Goal: Task Accomplishment & Management: Use online tool/utility

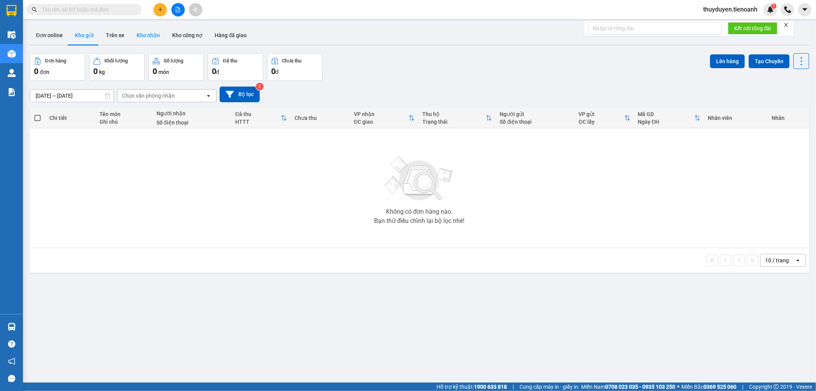
click at [142, 33] on button "Kho nhận" at bounding box center [148, 35] width 36 height 18
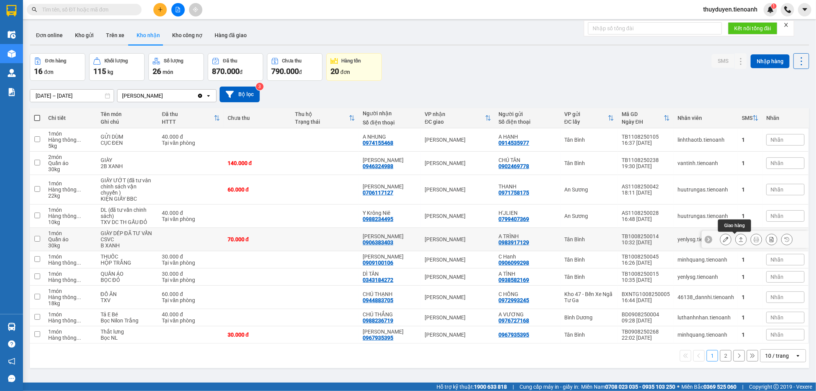
click at [739, 239] on icon at bounding box center [741, 239] width 4 height 5
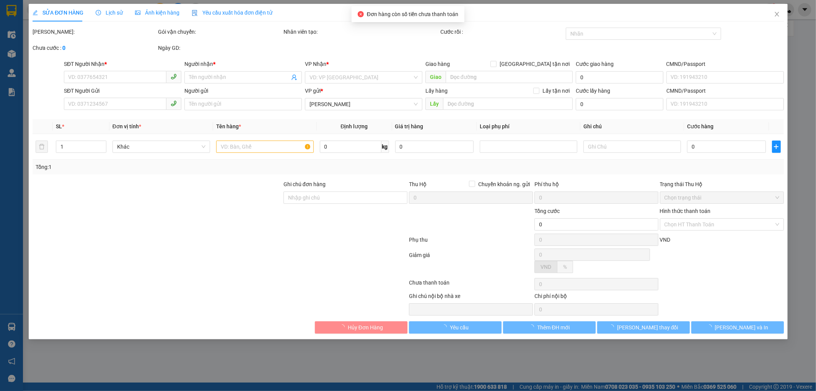
type input "0906383403"
type input "C HUYỀN"
type input "0983917129"
type input "A TRÌNH"
type input "70.000"
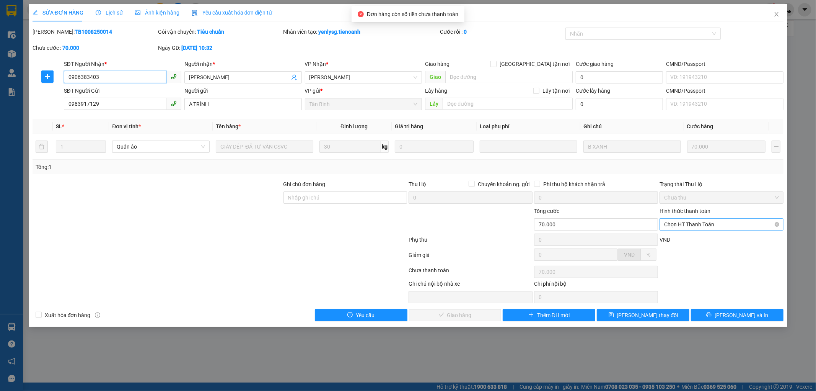
click at [708, 227] on span "Chọn HT Thanh Toán" at bounding box center [721, 223] width 115 height 11
drag, startPoint x: 700, startPoint y: 237, endPoint x: 591, endPoint y: 289, distance: 120.6
click at [700, 237] on div "Tại văn phòng" at bounding box center [721, 239] width 115 height 8
type input "0"
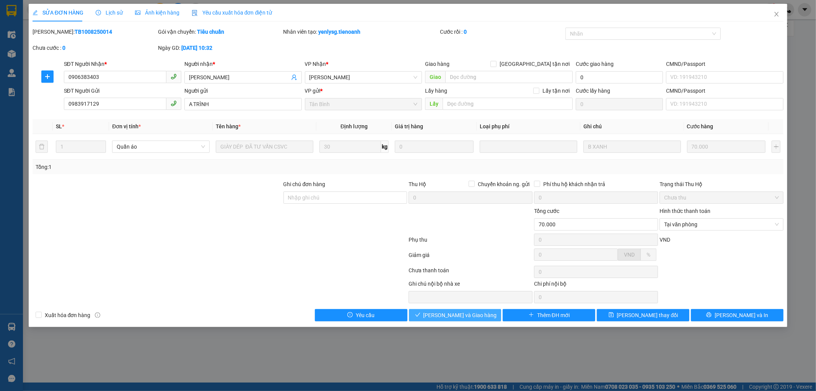
click at [477, 315] on span "Lưu và Giao hàng" at bounding box center [459, 315] width 73 height 8
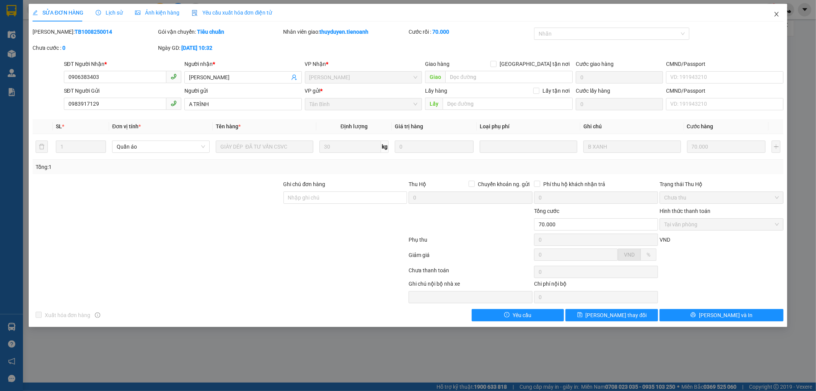
drag, startPoint x: 776, startPoint y: 15, endPoint x: 80, endPoint y: 2, distance: 697.0
click at [774, 14] on icon "close" at bounding box center [776, 14] width 6 height 6
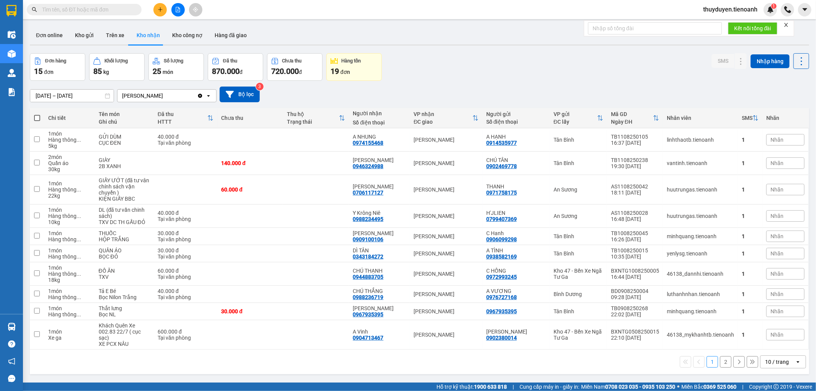
paste input "0902303210"
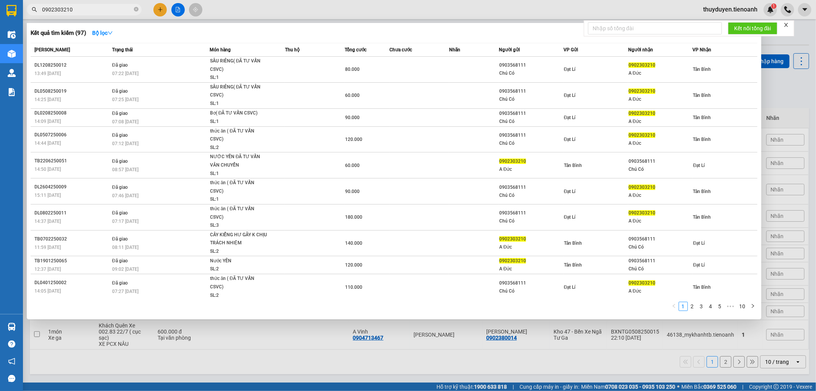
type input "0902303210"
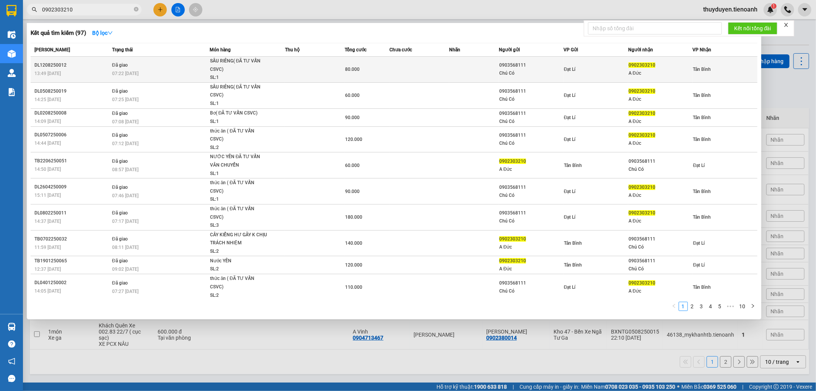
click at [186, 68] on td "Đã giao 07:22 - 13/08" at bounding box center [159, 70] width 99 height 26
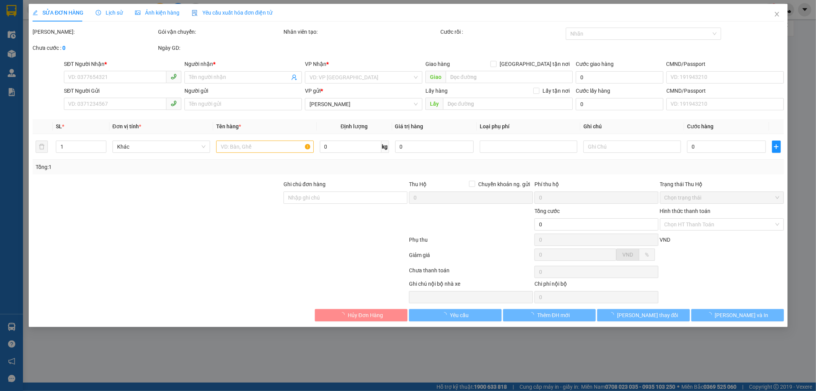
type input "0902303210"
type input "A Đức"
type input "241021150"
type input "0903568111"
type input "Chú Có"
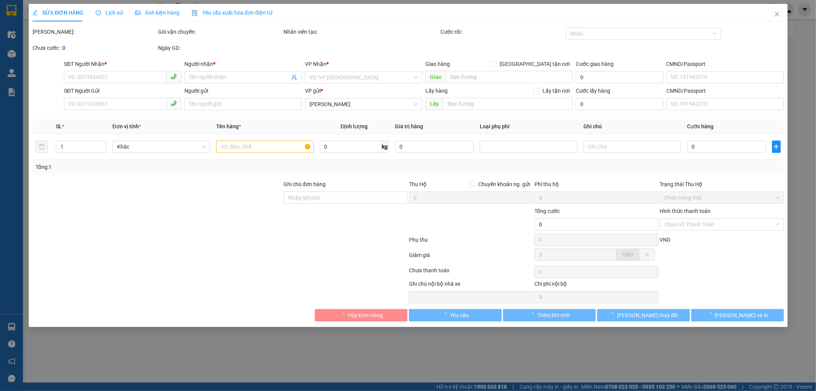
type input "240083127"
type input "80.000"
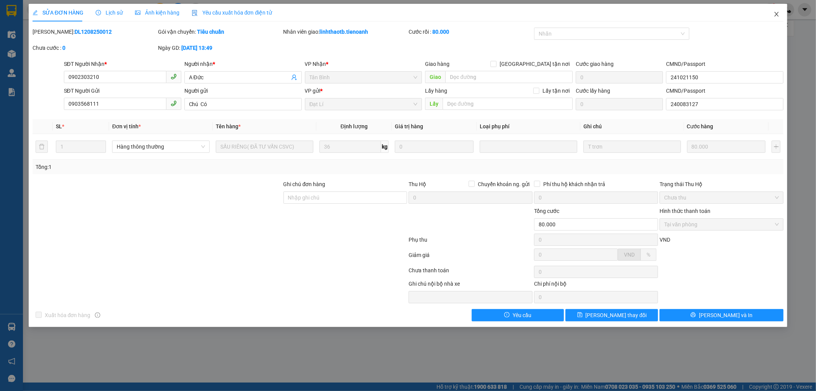
click at [776, 13] on icon "close" at bounding box center [776, 14] width 6 height 6
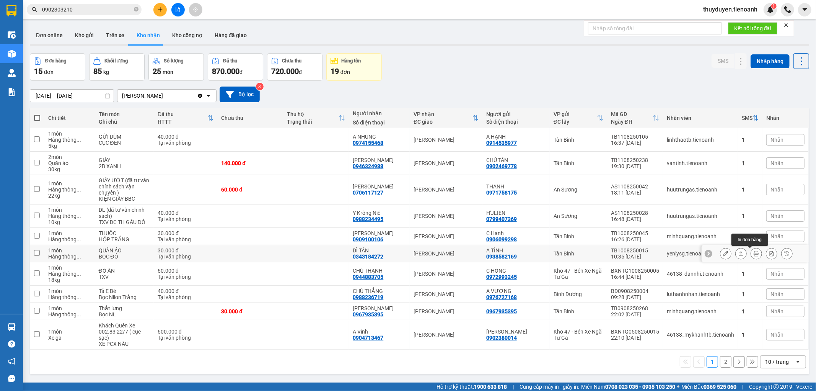
click at [738, 252] on icon at bounding box center [740, 253] width 5 height 5
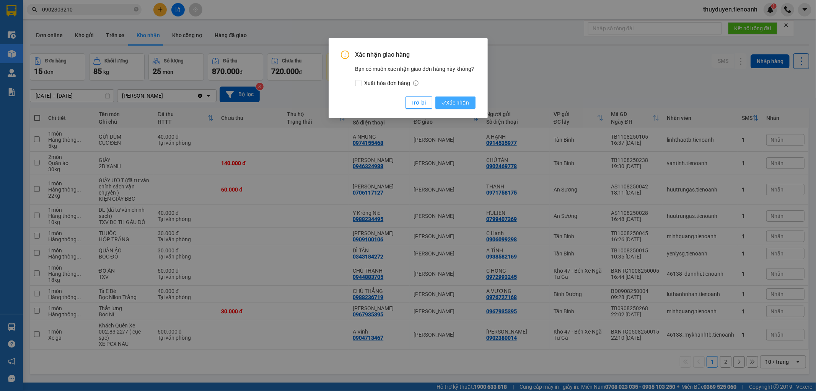
click at [464, 107] on button "Xác nhận" at bounding box center [455, 102] width 40 height 12
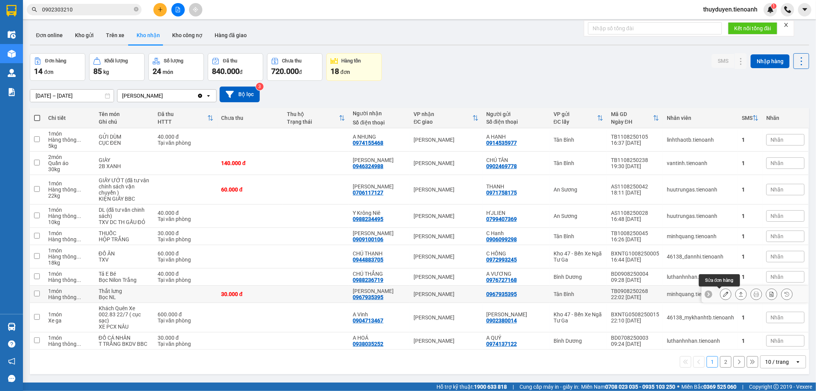
click at [723, 296] on icon at bounding box center [725, 293] width 5 height 5
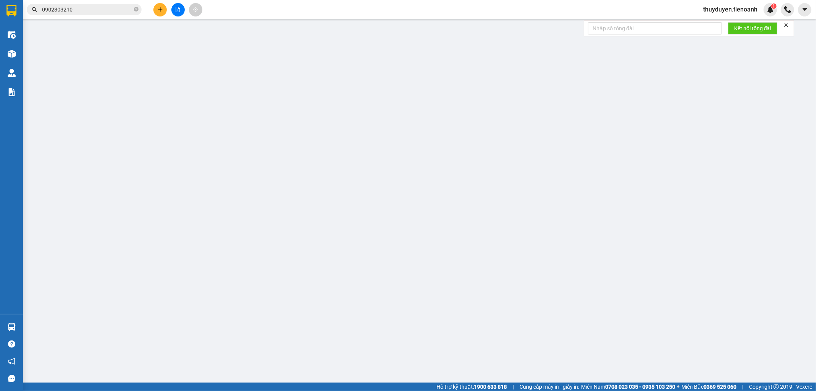
type input "0967935395"
type input "Anh Nhạc"
type input "0967935395"
type input "30.000"
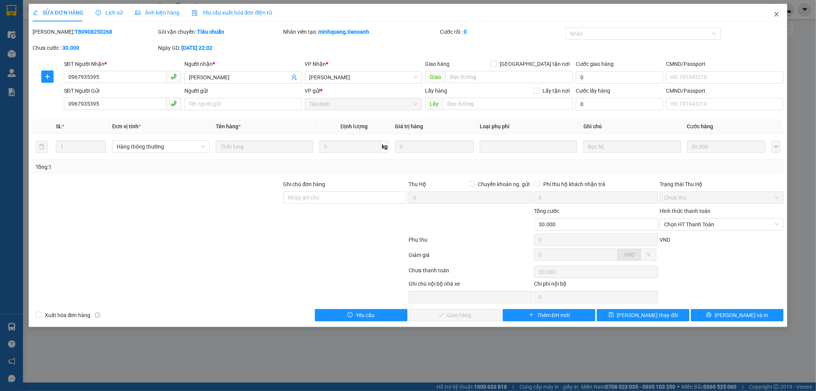
click at [779, 14] on icon "close" at bounding box center [776, 14] width 6 height 6
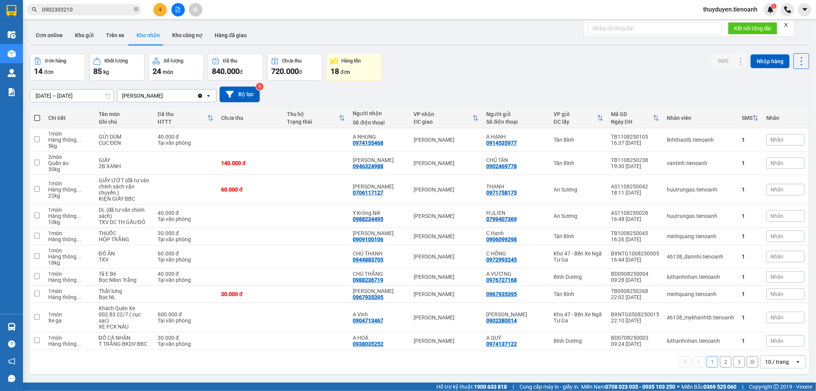
click at [136, 9] on icon "close-circle" at bounding box center [136, 9] width 5 height 5
paste input "0905397087"
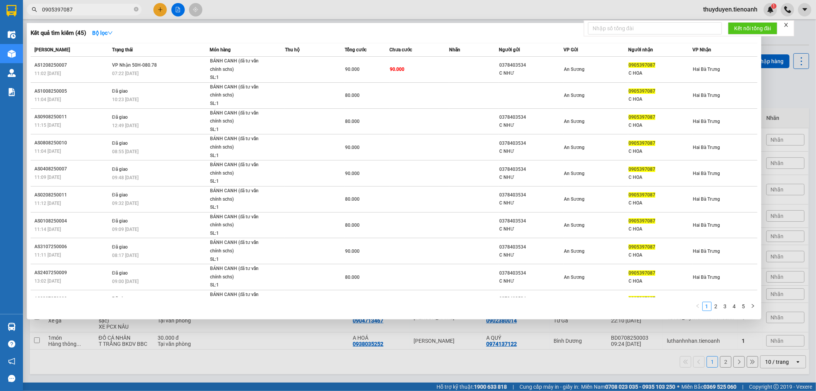
type input "0905397087"
click at [792, 88] on div at bounding box center [408, 195] width 816 height 391
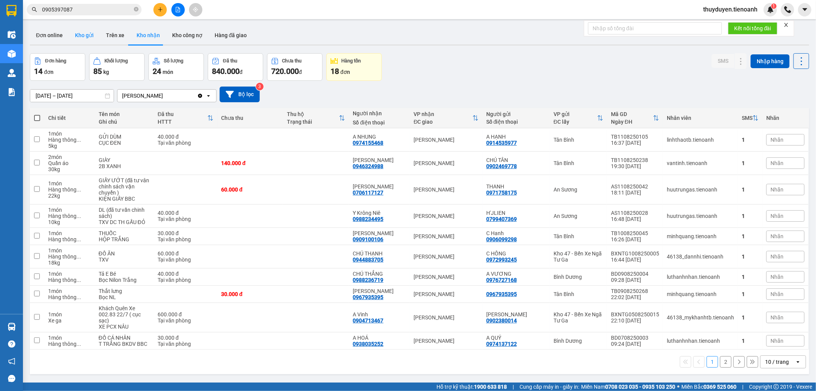
click at [86, 35] on button "Kho gửi" at bounding box center [84, 35] width 31 height 18
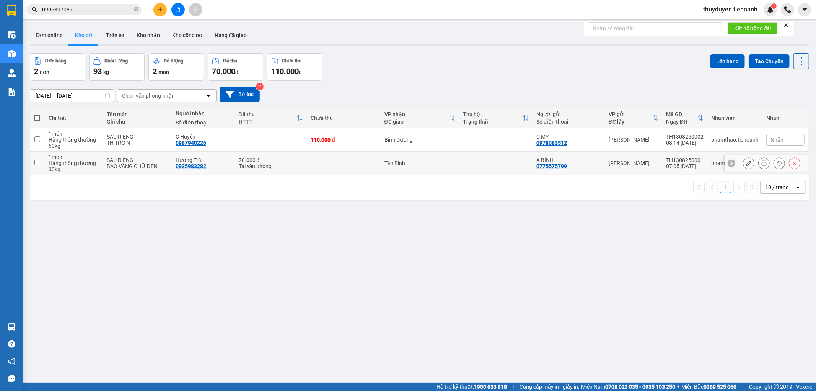
click at [325, 166] on td at bounding box center [344, 162] width 74 height 23
checkbox input "true"
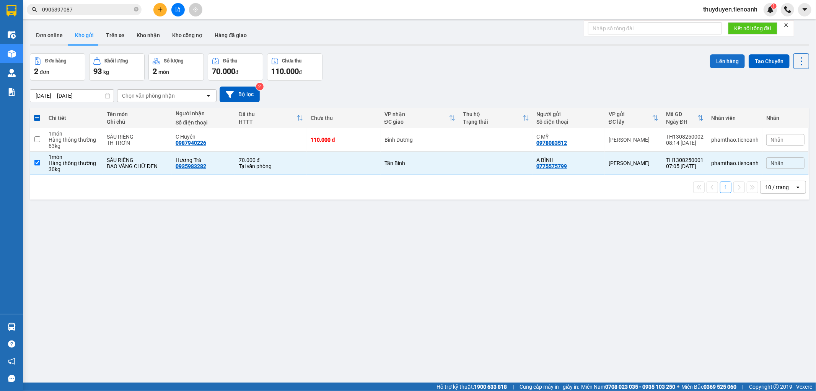
click at [728, 58] on button "Lên hàng" at bounding box center [727, 61] width 35 height 14
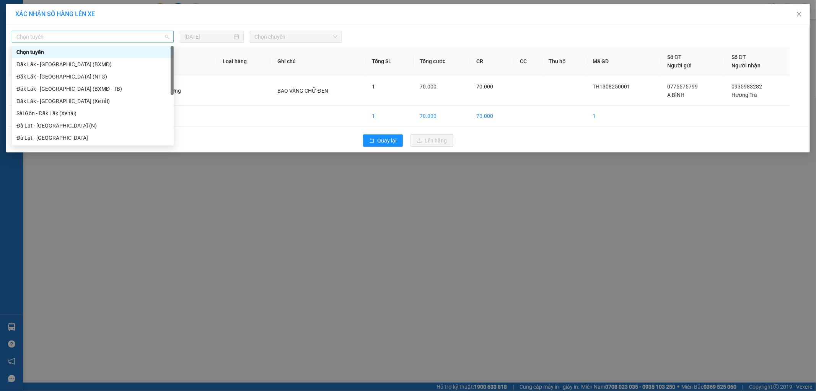
click at [68, 33] on span "Chọn tuyến" at bounding box center [92, 36] width 153 height 11
click at [67, 93] on div "Đăk Lăk - Sài Gòn (BXMĐ - TB)" at bounding box center [93, 89] width 162 height 12
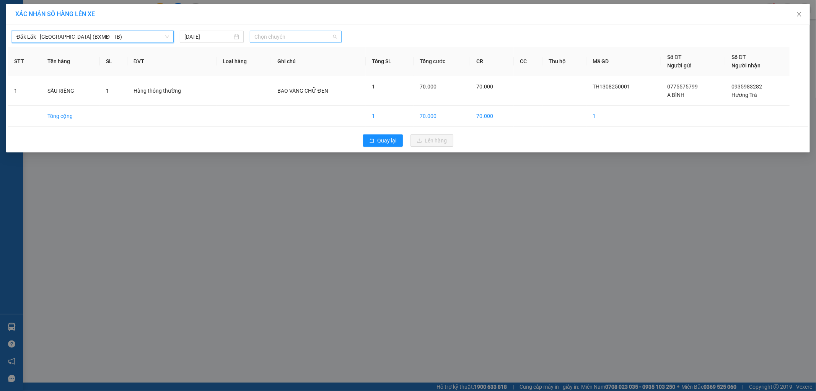
drag, startPoint x: 304, startPoint y: 41, endPoint x: 308, endPoint y: 40, distance: 3.9
click at [304, 41] on span "Chọn chuyến" at bounding box center [295, 36] width 83 height 11
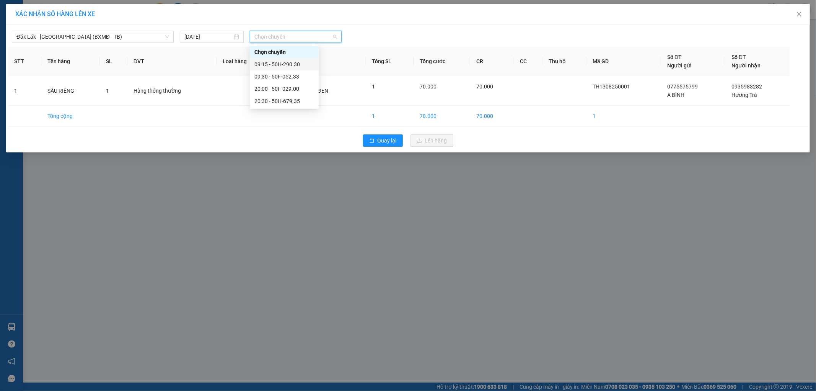
click at [306, 65] on div "09:15 - 50H-290.30" at bounding box center [284, 64] width 60 height 8
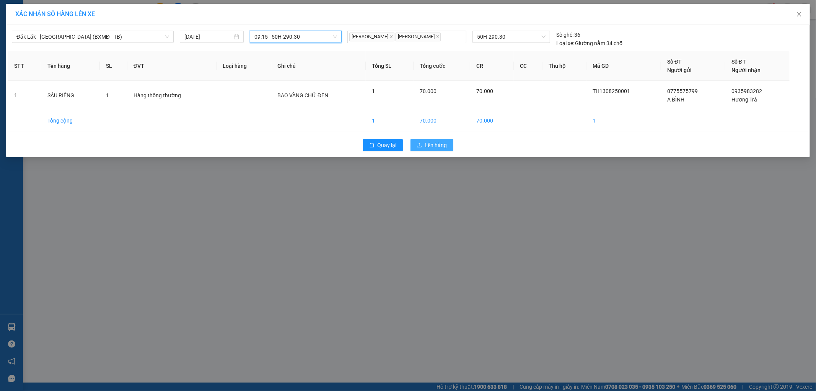
click at [431, 143] on span "Lên hàng" at bounding box center [436, 145] width 22 height 8
